Goal: Transaction & Acquisition: Purchase product/service

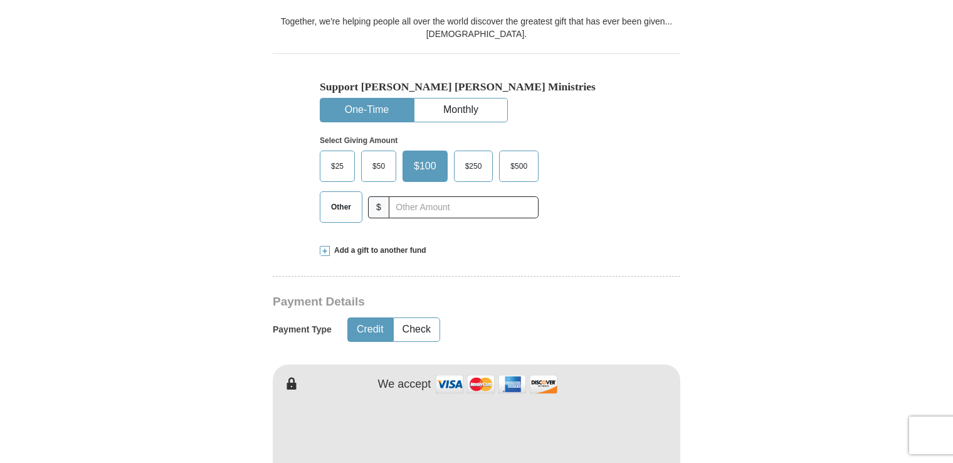
scroll to position [385, 0]
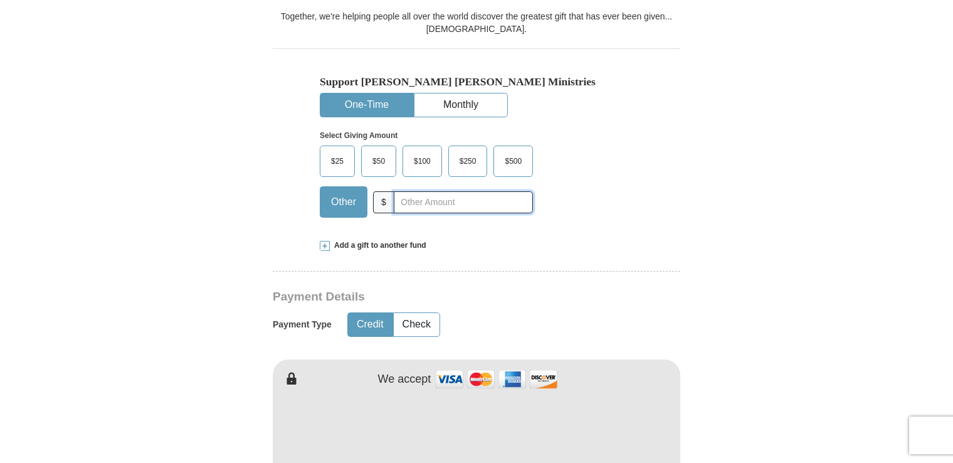
click at [398, 191] on input "text" at bounding box center [463, 202] width 139 height 22
type input "37.00"
click at [673, 164] on div "Support [PERSON_NAME] [PERSON_NAME] Ministries One-Time Monthly Select Giving A…" at bounding box center [476, 137] width 407 height 179
click at [377, 240] on span "Add a gift to another fund" at bounding box center [378, 245] width 97 height 11
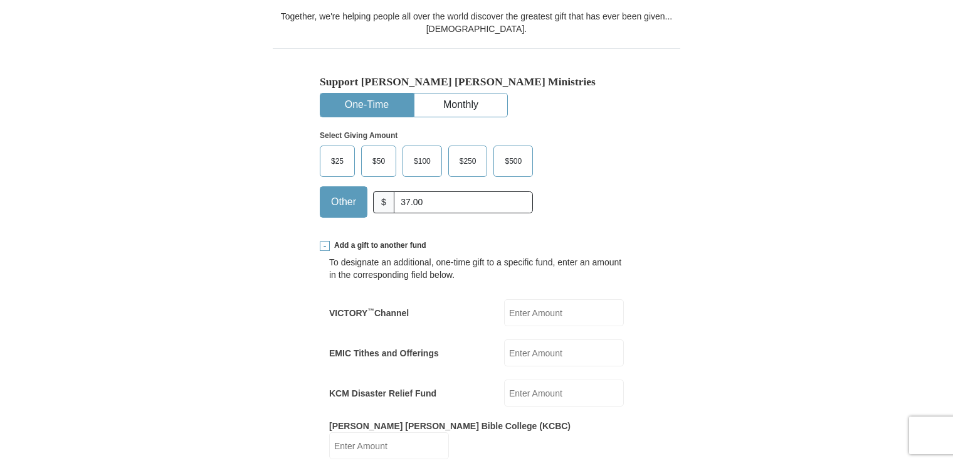
click at [377, 240] on span "Add a gift to another fund" at bounding box center [378, 245] width 97 height 11
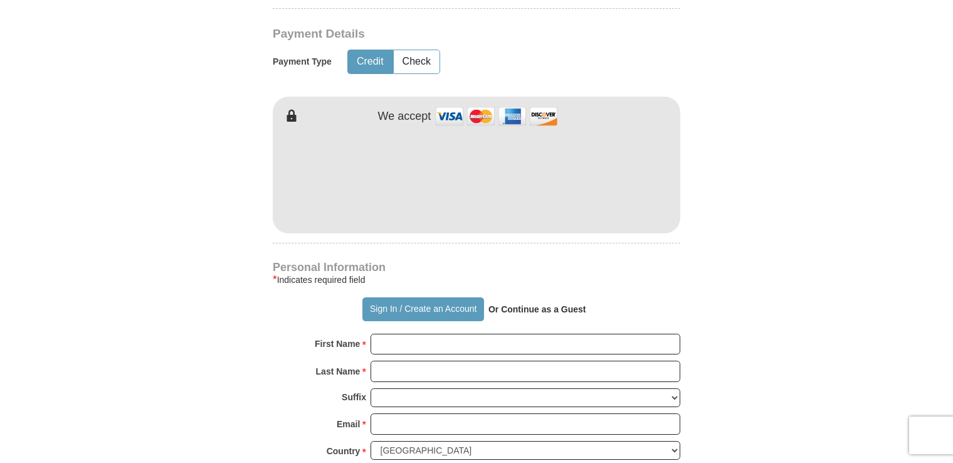
scroll to position [643, 0]
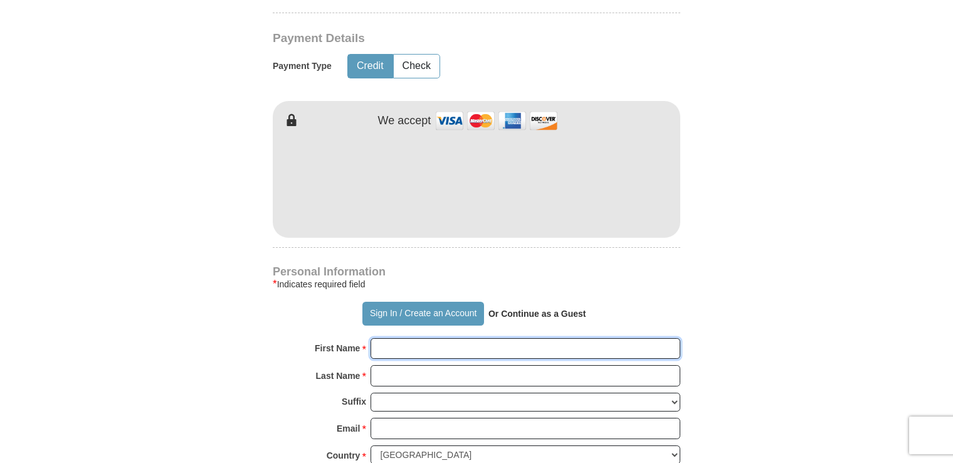
click at [395, 338] on input "First Name *" at bounding box center [525, 348] width 310 height 21
type input "[PERSON_NAME]"
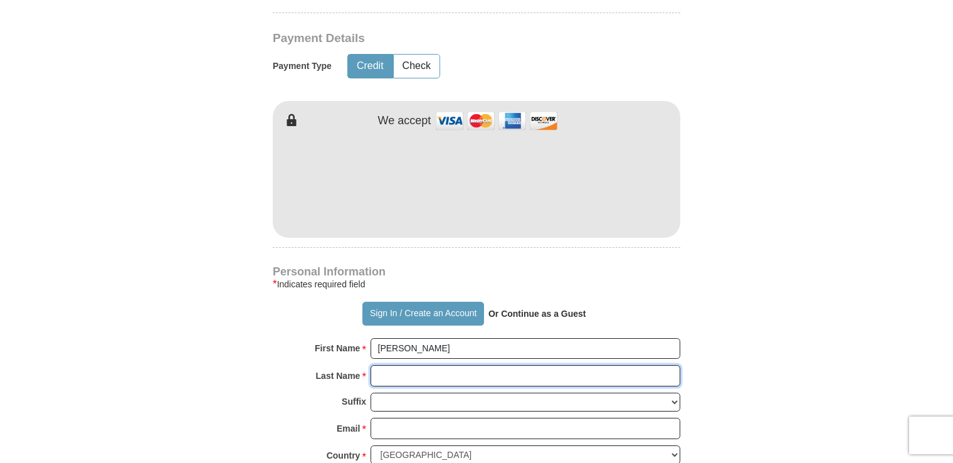
type input "[PERSON_NAME]"
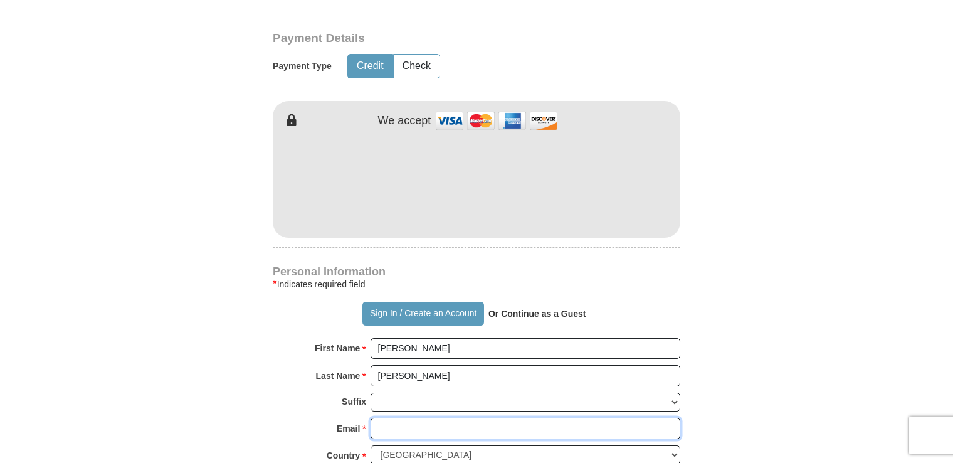
type input "[PERSON_NAME][EMAIL_ADDRESS][PERSON_NAME][DOMAIN_NAME]"
type input "[STREET_ADDRESS]"
type input "Apt. 325"
type input "[GEOGRAPHIC_DATA]"
select select "FL"
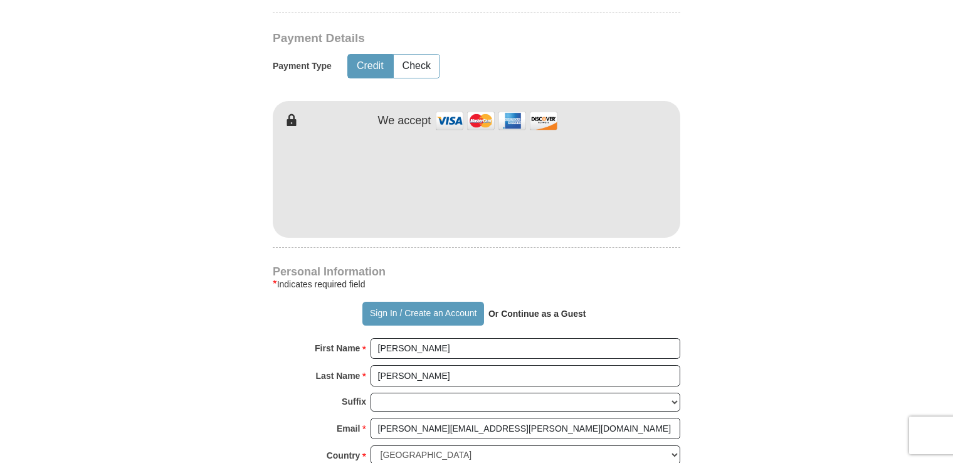
type input "33614"
type input "8134605017"
drag, startPoint x: 952, startPoint y: 177, endPoint x: 947, endPoint y: 255, distance: 78.5
drag, startPoint x: 947, startPoint y: 255, endPoint x: 809, endPoint y: 310, distance: 148.3
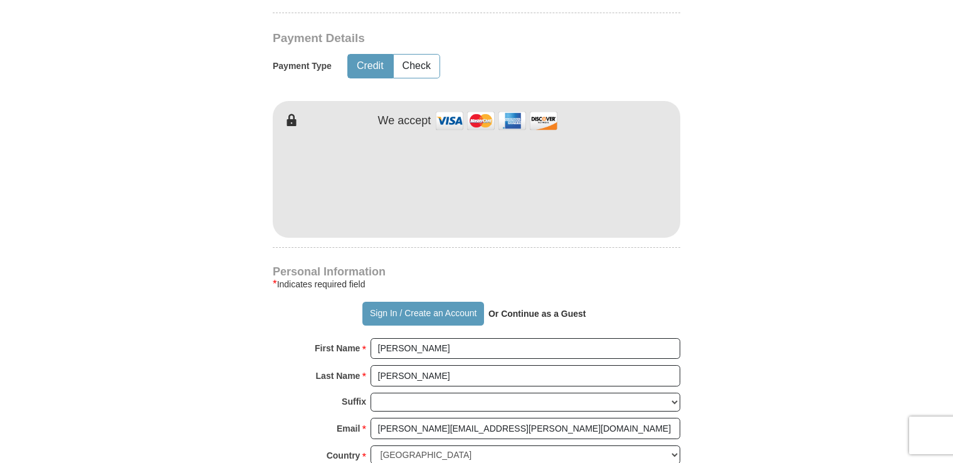
click at [809, 310] on form "Already have an account? Sign in for faster giving. Don't have an account? Crea…" at bounding box center [476, 193] width 715 height 1572
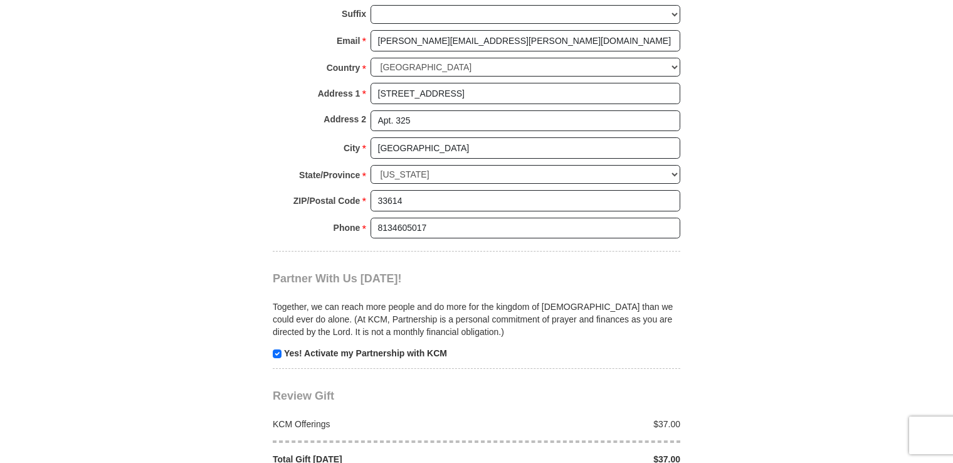
scroll to position [1035, 0]
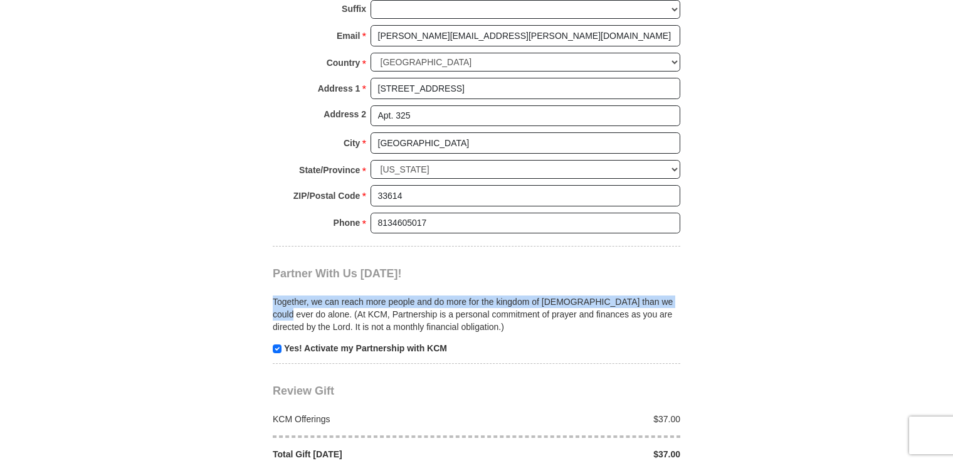
drag, startPoint x: 951, startPoint y: 226, endPoint x: 956, endPoint y: 275, distance: 49.8
click at [952, 275] on html "Sign In Already have an account? Sign in for faster giving. Don't have an accou…" at bounding box center [476, 183] width 953 height 2436
drag, startPoint x: 956, startPoint y: 275, endPoint x: 852, endPoint y: 237, distance: 110.8
click at [852, 237] on body "Sign In Already have an account? Sign in for faster giving. Don't have an accou…" at bounding box center [476, 183] width 953 height 2436
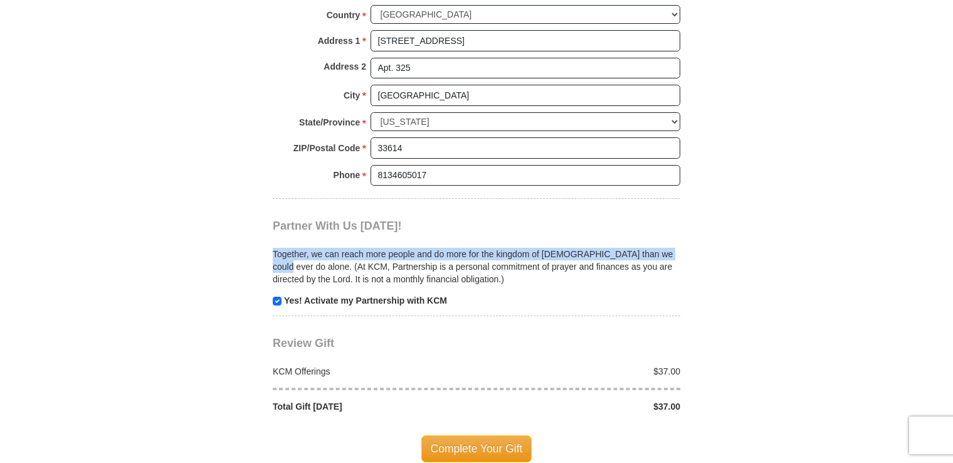
scroll to position [1086, 0]
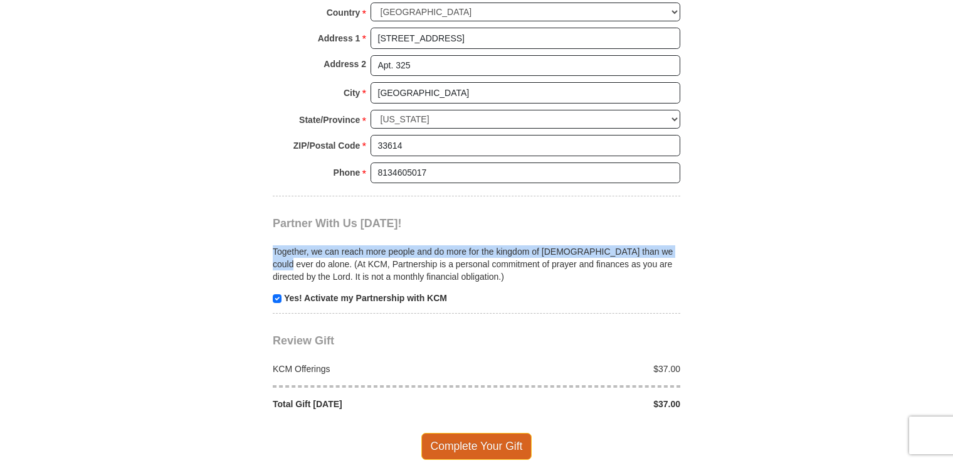
click at [478, 432] on span "Complete Your Gift" at bounding box center [476, 445] width 111 height 26
